Goal: Task Accomplishment & Management: Complete application form

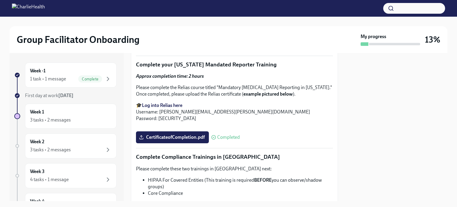
scroll to position [1101, 0]
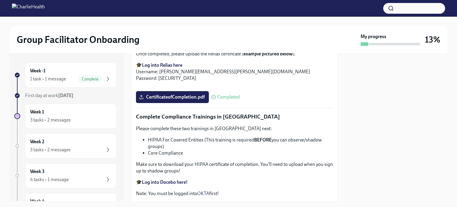
click at [221, 8] on span "Upload [US_STATE] Telehealth Certificate" at bounding box center [186, 5] width 92 height 6
click at [0, 0] on input "Upload [US_STATE] Telehealth Certificate" at bounding box center [0, 0] width 0 height 0
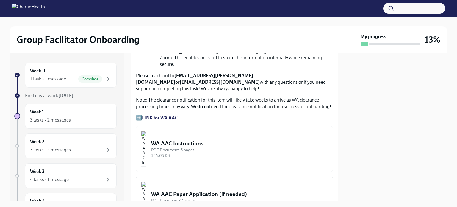
scroll to position [541, 0]
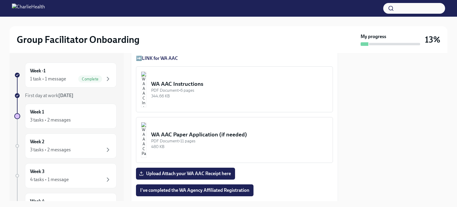
click at [202, 87] on div "PDF Document • 6 pages" at bounding box center [239, 90] width 177 height 6
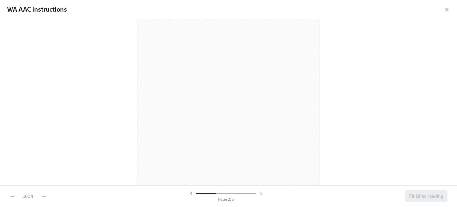
scroll to position [298, 0]
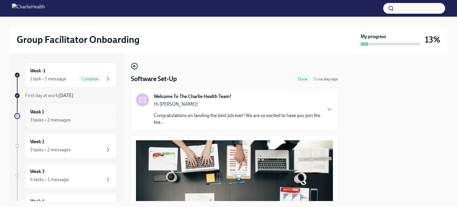
click at [70, 109] on div "Week 1 3 tasks • 2 messages" at bounding box center [71, 116] width 82 height 15
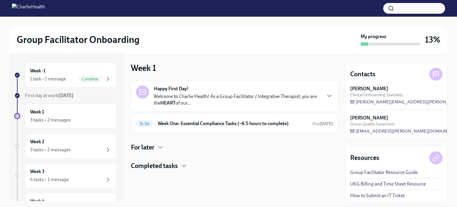
click at [325, 94] on div "Happy First Day! Welcome to Charlie Health! As a Group Facilitator / Integrativ…" at bounding box center [234, 95] width 197 height 21
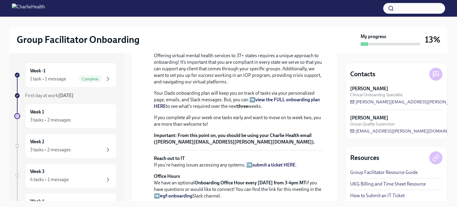
scroll to position [199, 0]
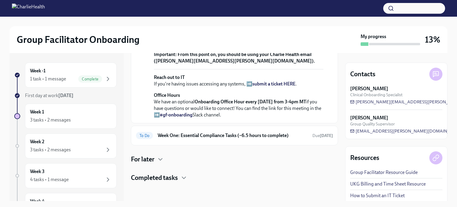
click at [153, 159] on h4 "For later" at bounding box center [143, 159] width 24 height 9
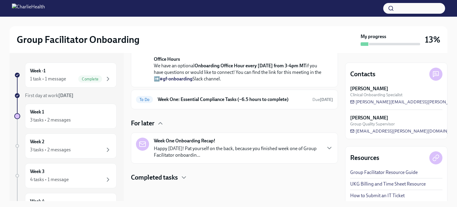
scroll to position [274, 0]
click at [57, 118] on div "3 tasks • 2 messages" at bounding box center [50, 120] width 41 height 7
click at [179, 178] on div "Completed tasks" at bounding box center [234, 177] width 207 height 9
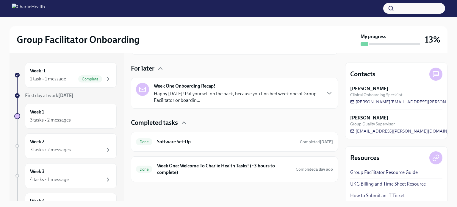
scroll to position [329, 0]
click at [65, 146] on div "3 tasks • 2 messages" at bounding box center [50, 149] width 41 height 7
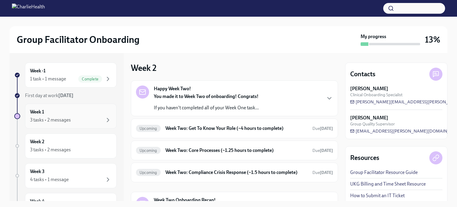
click at [55, 114] on div "Week 1 3 tasks • 2 messages" at bounding box center [71, 116] width 82 height 15
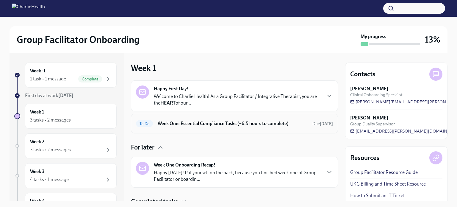
click at [298, 122] on h6 "Week One: Essential Compliance Tasks (~6.5 hours to complete)" at bounding box center [233, 123] width 150 height 7
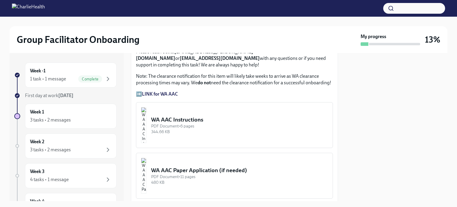
scroll to position [506, 0]
click at [158, 90] on strong "LINK for WA AAC" at bounding box center [160, 93] width 36 height 6
drag, startPoint x: 179, startPoint y: 109, endPoint x: 164, endPoint y: 103, distance: 16.3
drag, startPoint x: 164, startPoint y: 103, endPoint x: 202, endPoint y: 100, distance: 38.5
drag, startPoint x: 202, startPoint y: 100, endPoint x: 199, endPoint y: 102, distance: 4.1
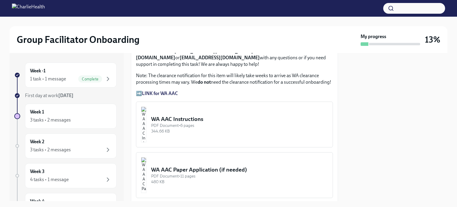
click at [199, 115] on div "WA AAC Instructions" at bounding box center [239, 119] width 177 height 8
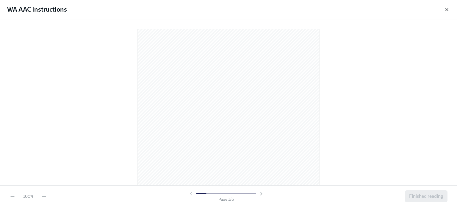
click at [445, 8] on icon "button" at bounding box center [447, 10] width 6 height 6
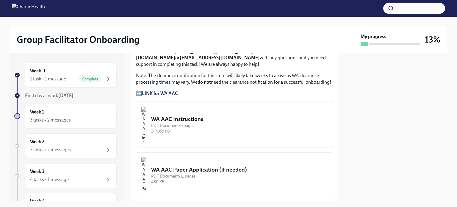
click at [222, 166] on div "WA AAC Paper Application (if needed)" at bounding box center [239, 170] width 177 height 8
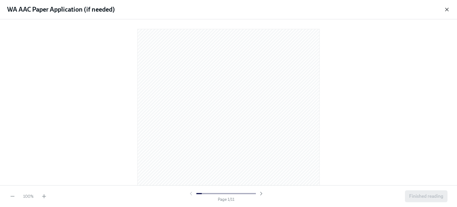
click at [445, 11] on icon "button" at bounding box center [447, 10] width 6 height 6
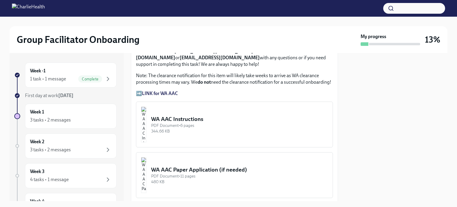
click at [195, 115] on div "WA AAC Instructions" at bounding box center [239, 119] width 177 height 8
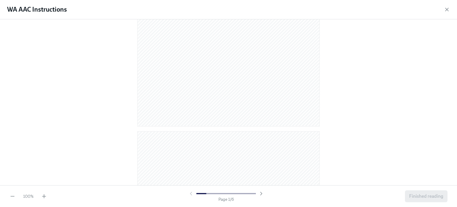
scroll to position [0, 0]
click at [448, 11] on icon "button" at bounding box center [446, 9] width 3 height 3
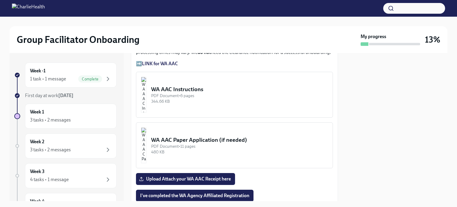
scroll to position [506, 0]
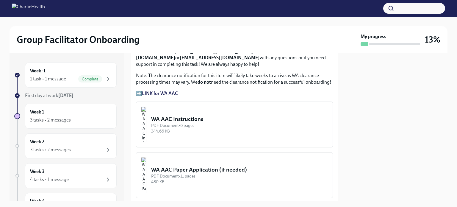
click at [199, 128] on div "344.66 KB" at bounding box center [239, 131] width 177 height 6
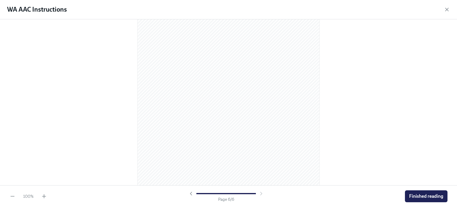
scroll to position [1284, 0]
click at [432, 197] on span "Finished reading" at bounding box center [426, 196] width 34 height 6
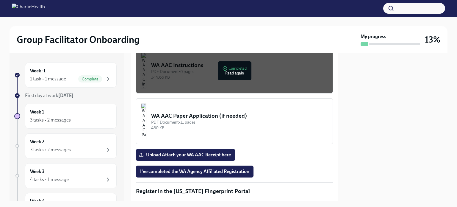
scroll to position [565, 0]
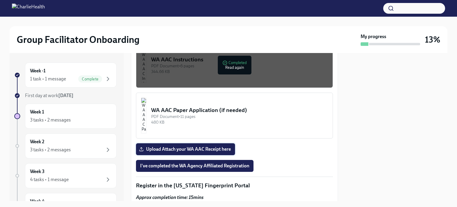
click at [210, 146] on span "Upload Attach your WA AAC Receipt here" at bounding box center [185, 149] width 91 height 6
click at [0, 0] on input "Upload Attach your WA AAC Receipt here" at bounding box center [0, 0] width 0 height 0
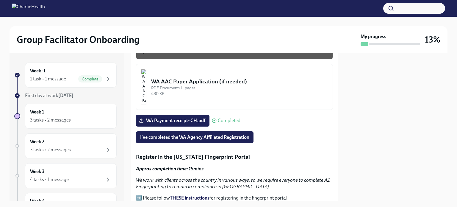
scroll to position [595, 0]
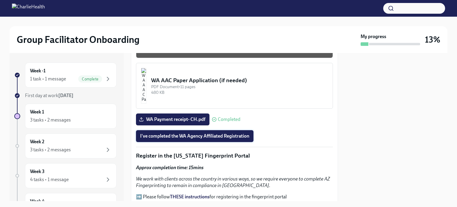
click at [228, 133] on span "I've completed the WA Agency Affiliated Registration" at bounding box center [194, 136] width 109 height 6
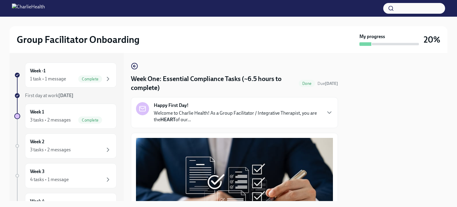
scroll to position [0, 0]
click at [73, 71] on div "Week -1 1 task • 1 message Complete" at bounding box center [71, 75] width 82 height 15
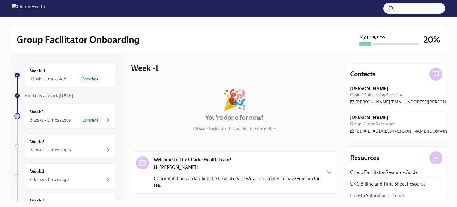
scroll to position [54, 0]
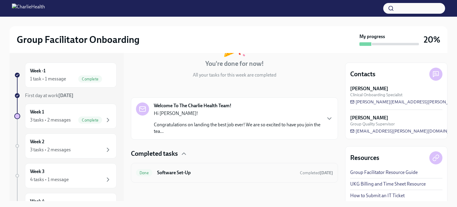
click at [225, 170] on h6 "Software Set-Up" at bounding box center [226, 172] width 138 height 7
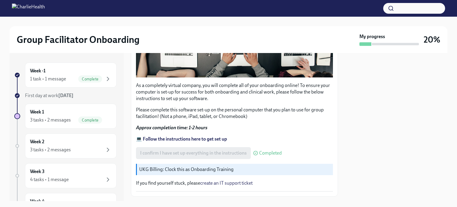
scroll to position [191, 0]
